Goal: Information Seeking & Learning: Find specific fact

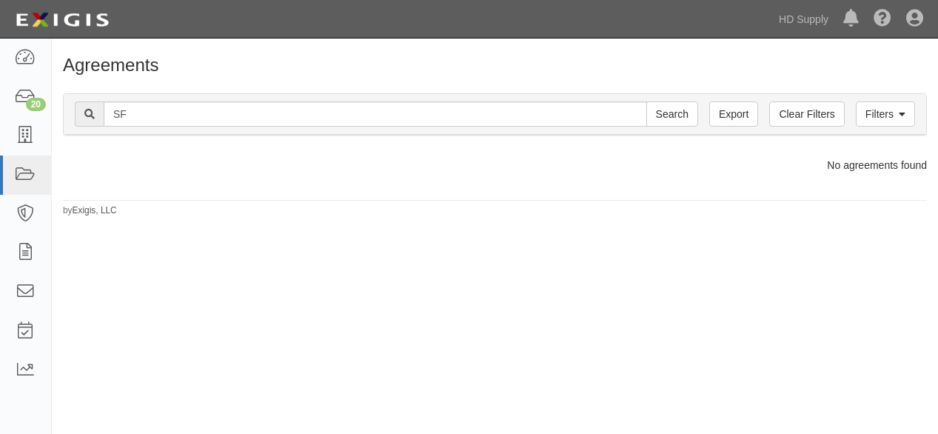
type input "S"
type input "[PERSON_NAME]"
click at [675, 111] on input "Search" at bounding box center [672, 113] width 52 height 25
click at [883, 107] on link "Filters" at bounding box center [884, 113] width 59 height 25
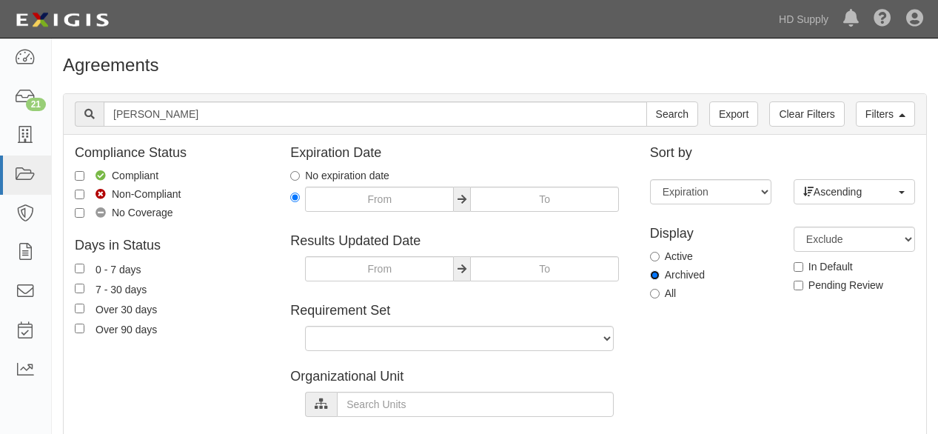
click at [654, 273] on input "Archived" at bounding box center [655, 275] width 10 height 10
click at [670, 112] on input "Search" at bounding box center [672, 113] width 52 height 25
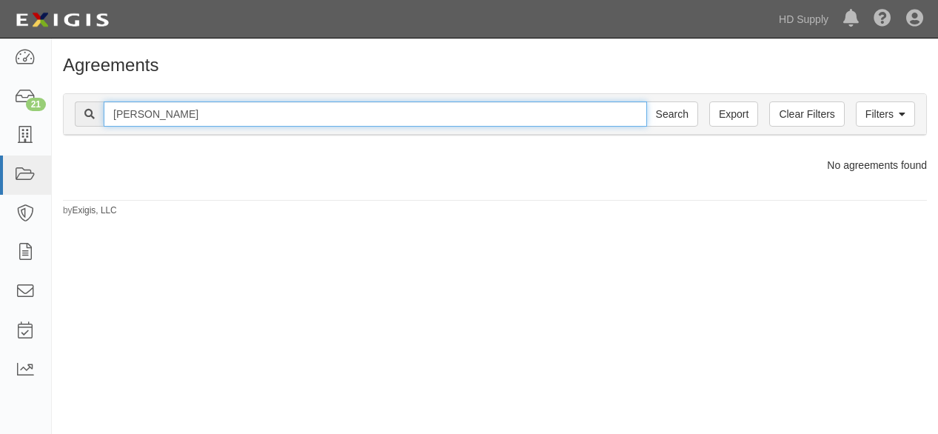
click at [182, 104] on input "gibby" at bounding box center [375, 113] width 543 height 25
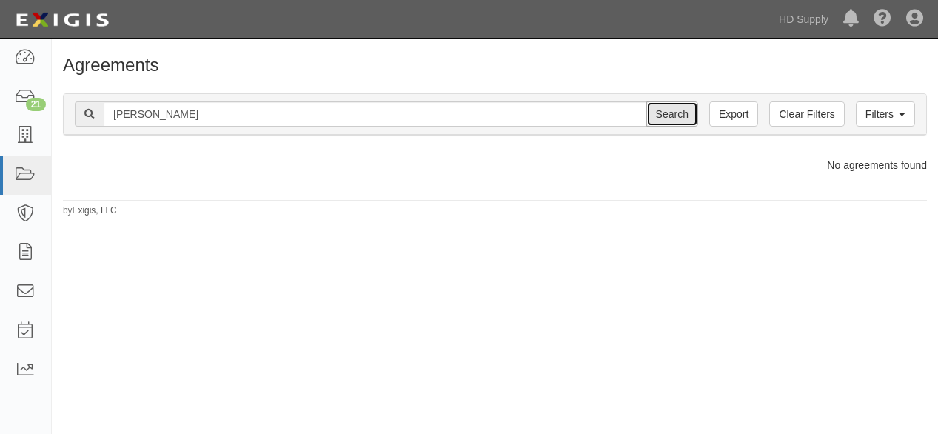
click at [668, 112] on input "Search" at bounding box center [672, 113] width 52 height 25
click at [907, 111] on link "Filters" at bounding box center [884, 113] width 59 height 25
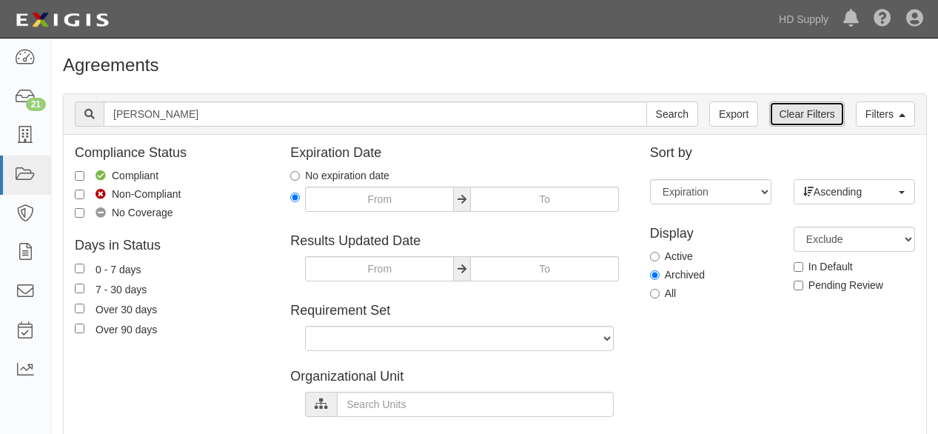
click at [810, 122] on link "Clear Filters" at bounding box center [806, 113] width 75 height 25
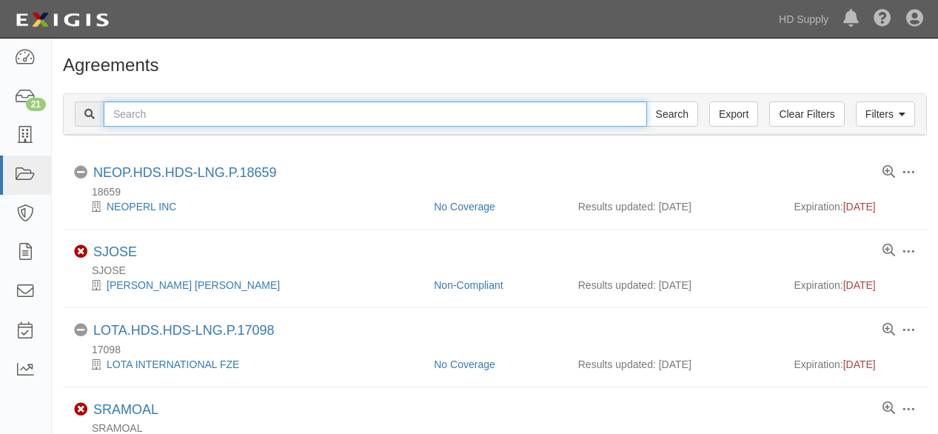
click at [336, 116] on input "text" at bounding box center [375, 113] width 543 height 25
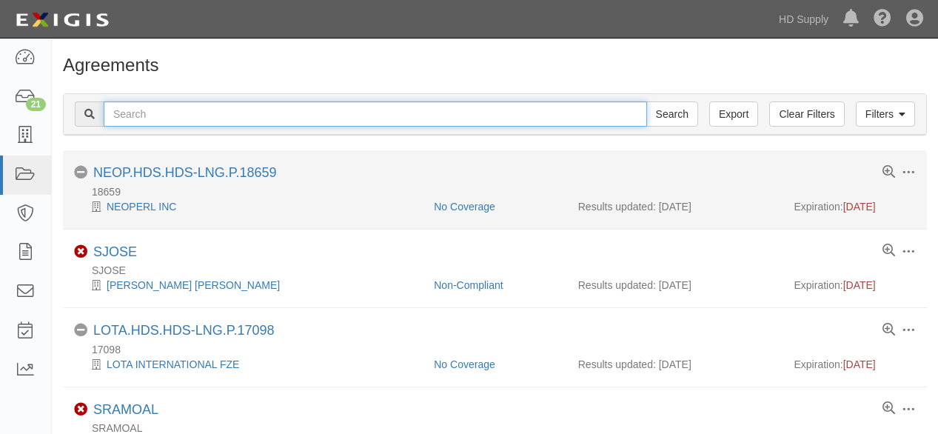
type input "[PERSON_NAME]"
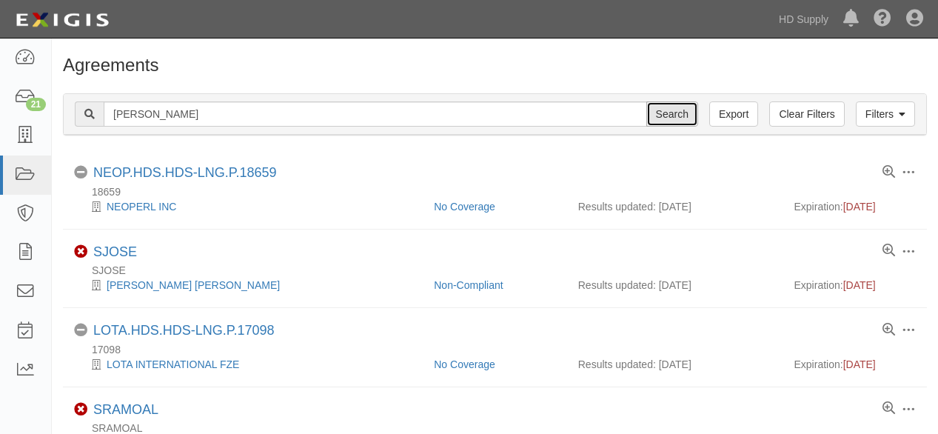
click at [668, 108] on input "Search" at bounding box center [672, 113] width 52 height 25
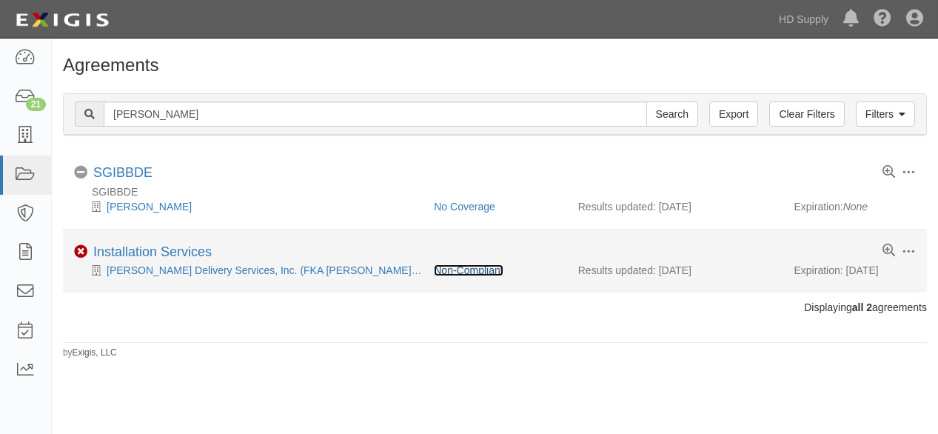
click at [488, 272] on link "Non-Compliant" at bounding box center [468, 270] width 69 height 12
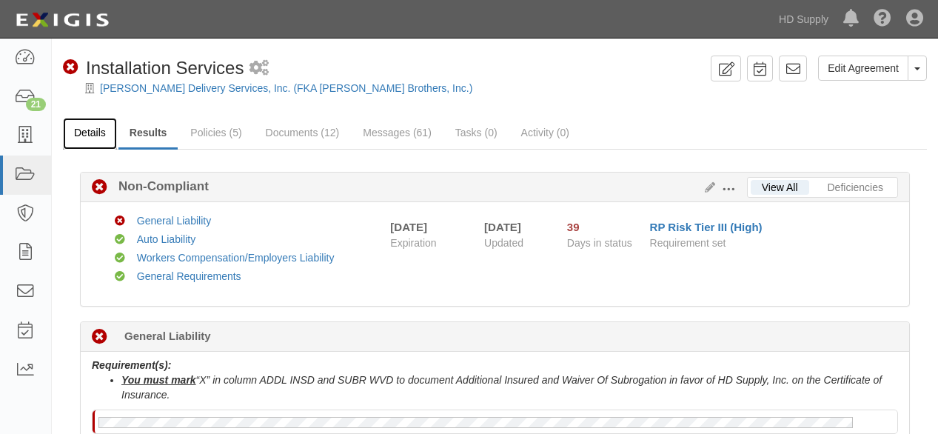
click at [93, 131] on link "Details" at bounding box center [90, 134] width 54 height 32
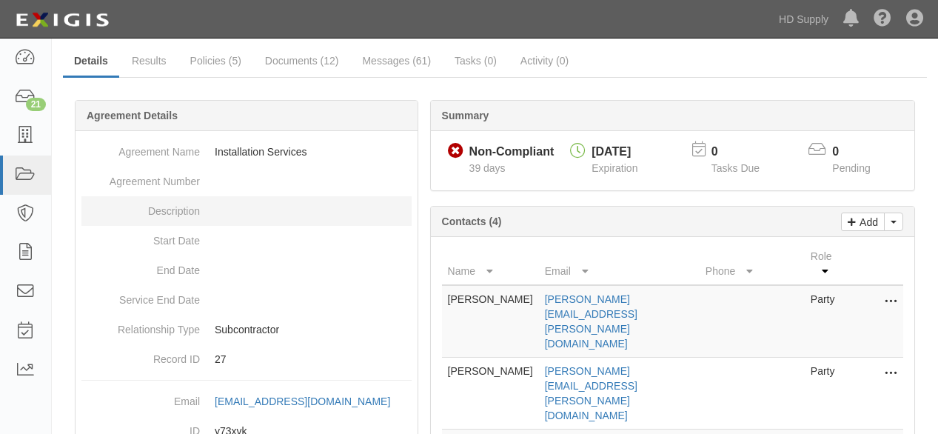
scroll to position [233, 0]
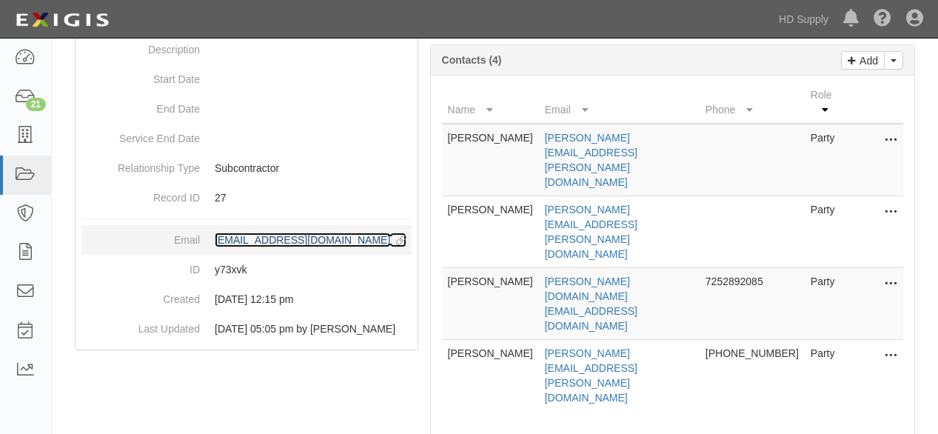
click at [269, 247] on div "[EMAIL_ADDRESS][DOMAIN_NAME]" at bounding box center [302, 239] width 175 height 15
